Goal: Navigation & Orientation: Find specific page/section

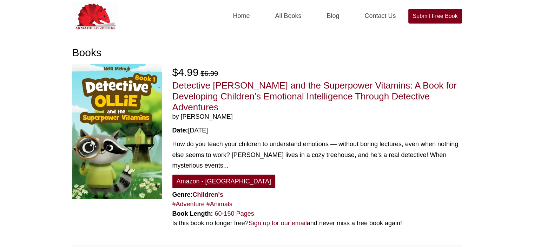
click at [191, 175] on link "Amazon - [GEOGRAPHIC_DATA]" at bounding box center [223, 182] width 103 height 14
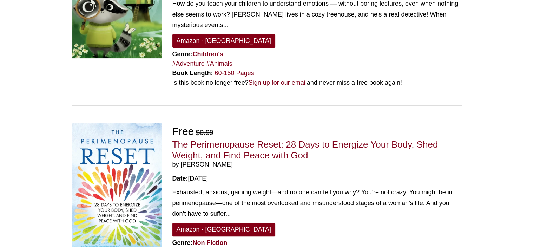
scroll to position [281, 0]
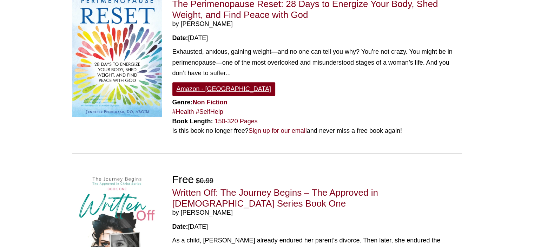
click at [209, 82] on link "Amazon - [GEOGRAPHIC_DATA]" at bounding box center [223, 89] width 103 height 14
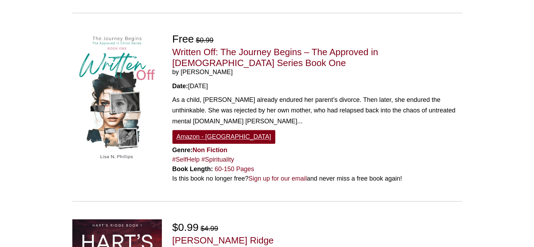
click at [203, 130] on link "Amazon - [GEOGRAPHIC_DATA]" at bounding box center [223, 137] width 103 height 14
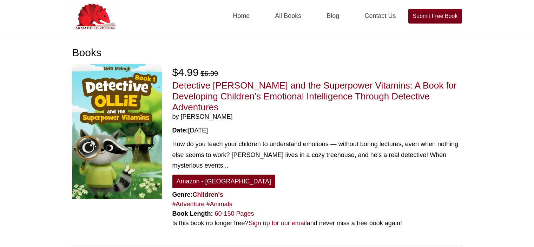
scroll to position [421, 0]
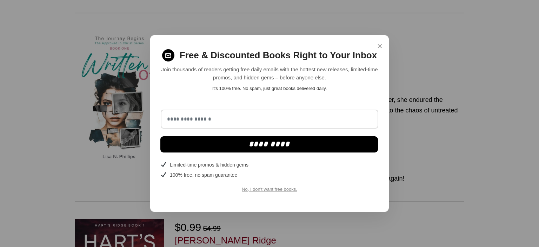
click at [378, 46] on span "×" at bounding box center [380, 46] width 5 height 14
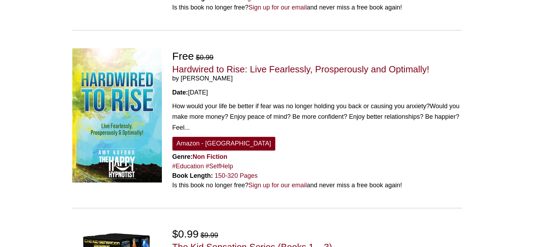
scroll to position [1124, 0]
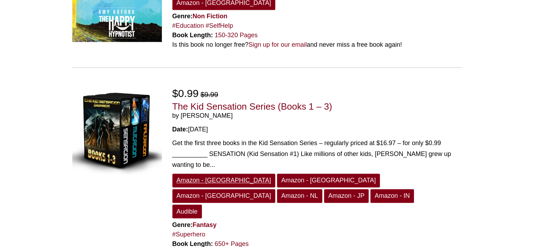
click at [193, 173] on link "Amazon - [GEOGRAPHIC_DATA]" at bounding box center [223, 180] width 103 height 14
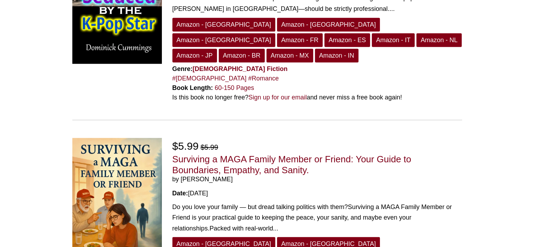
scroll to position [1826, 0]
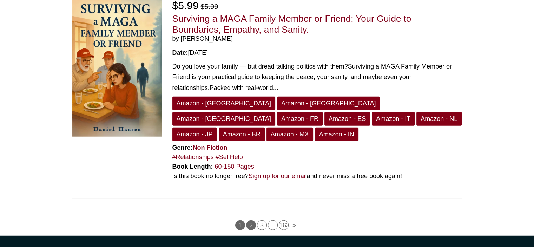
click at [250, 220] on link "2" at bounding box center [251, 225] width 10 height 10
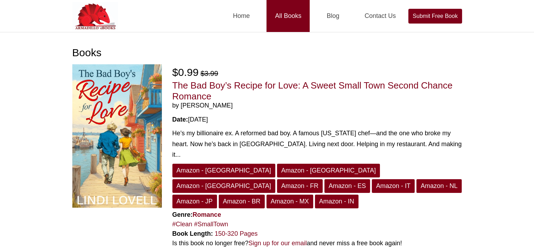
click at [281, 19] on link "All Books" at bounding box center [288, 16] width 43 height 32
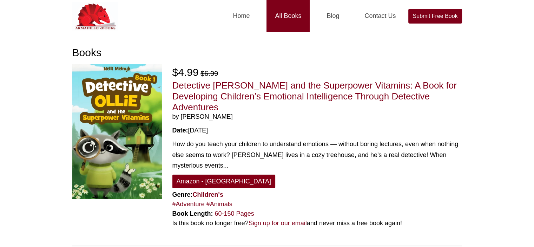
click at [285, 19] on link "All Books" at bounding box center [288, 16] width 43 height 32
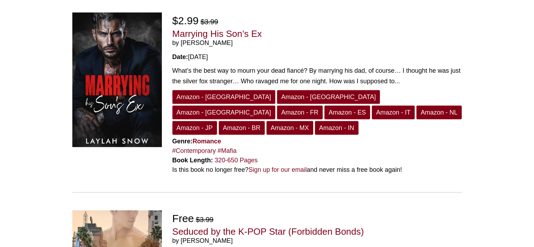
scroll to position [1545, 0]
